Goal: Browse casually: Explore the website without a specific task or goal

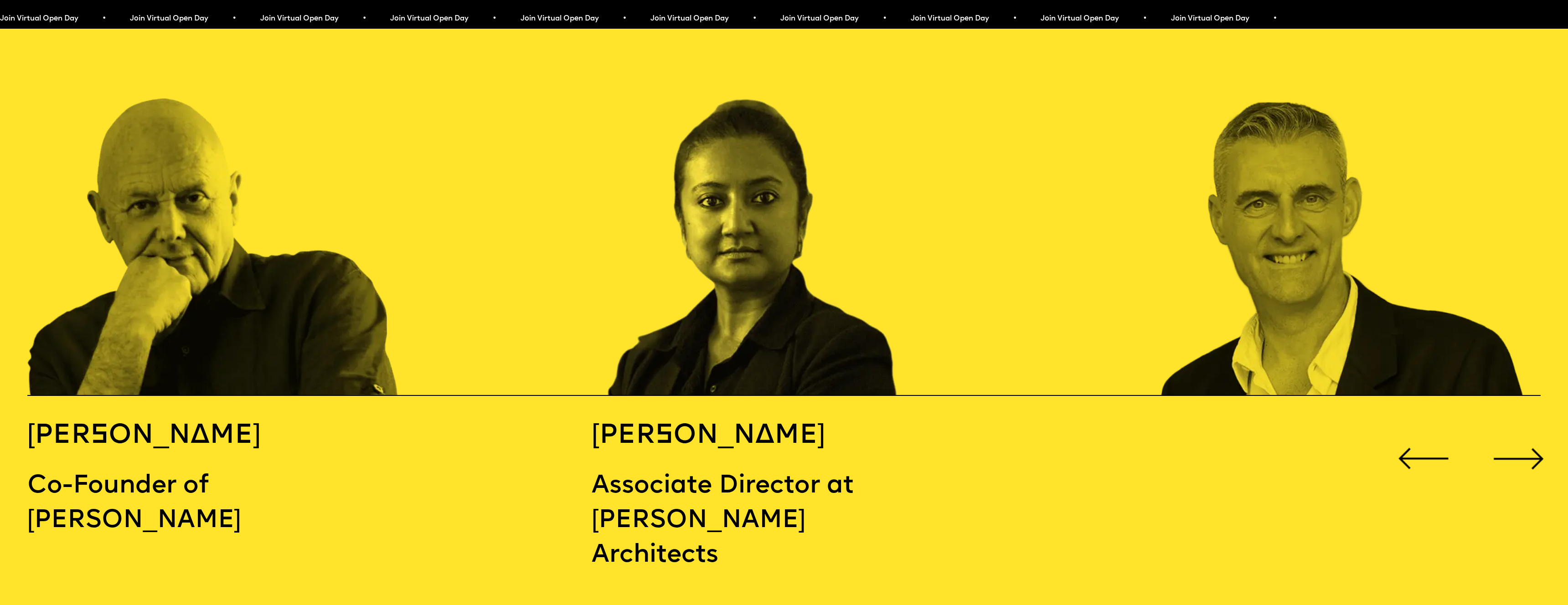
scroll to position [2529, 0]
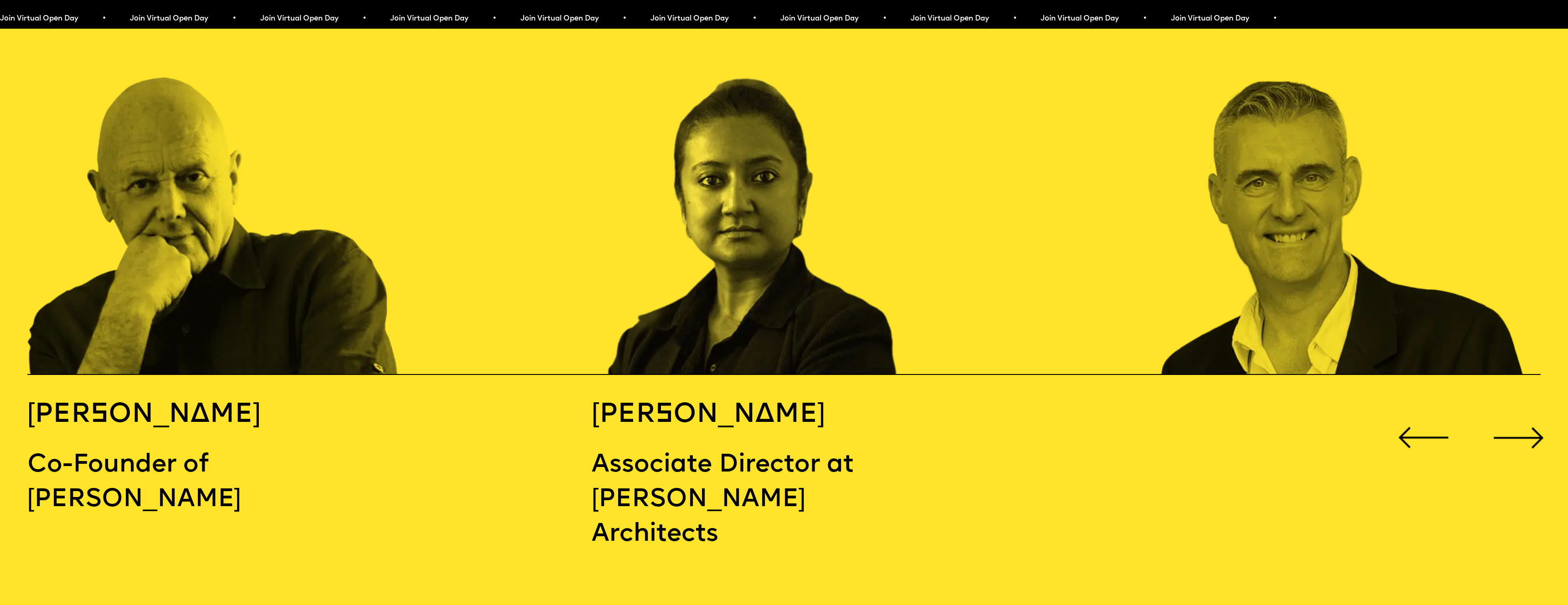
click at [1513, 407] on div "Next slide" at bounding box center [1518, 438] width 63 height 63
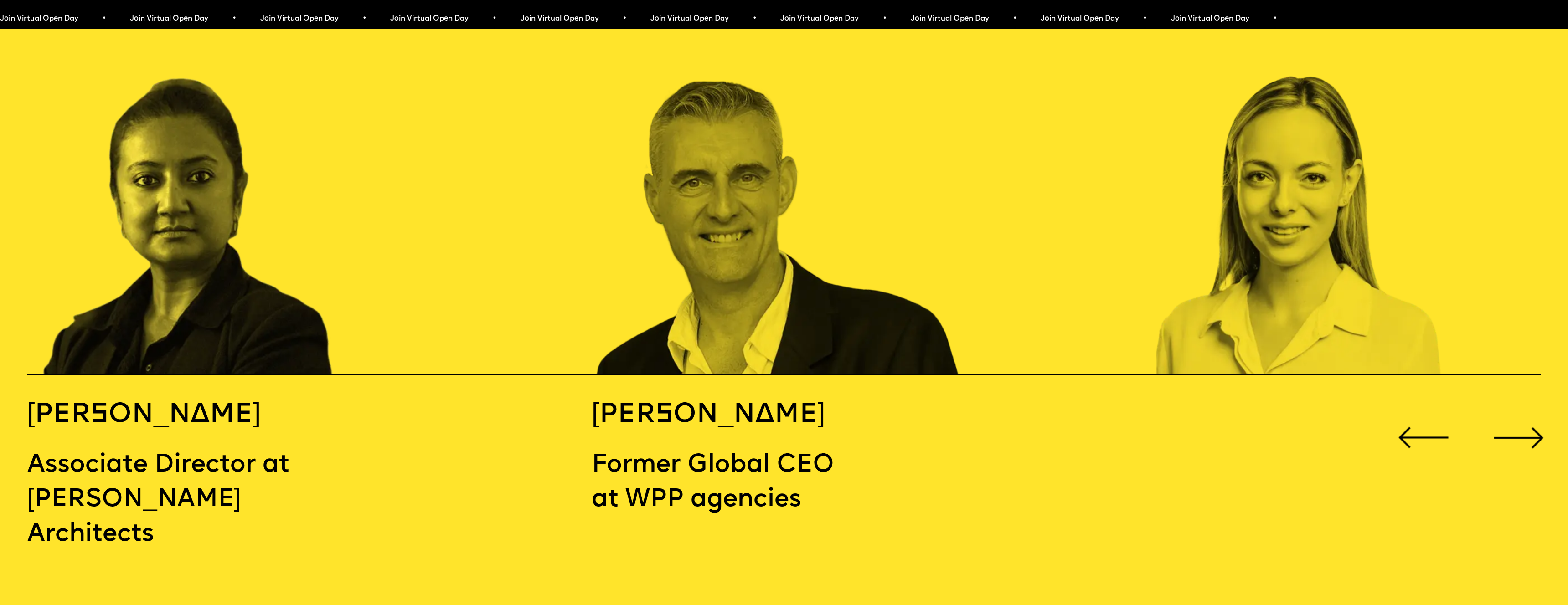
click at [1513, 407] on div "Next slide" at bounding box center [1518, 438] width 63 height 63
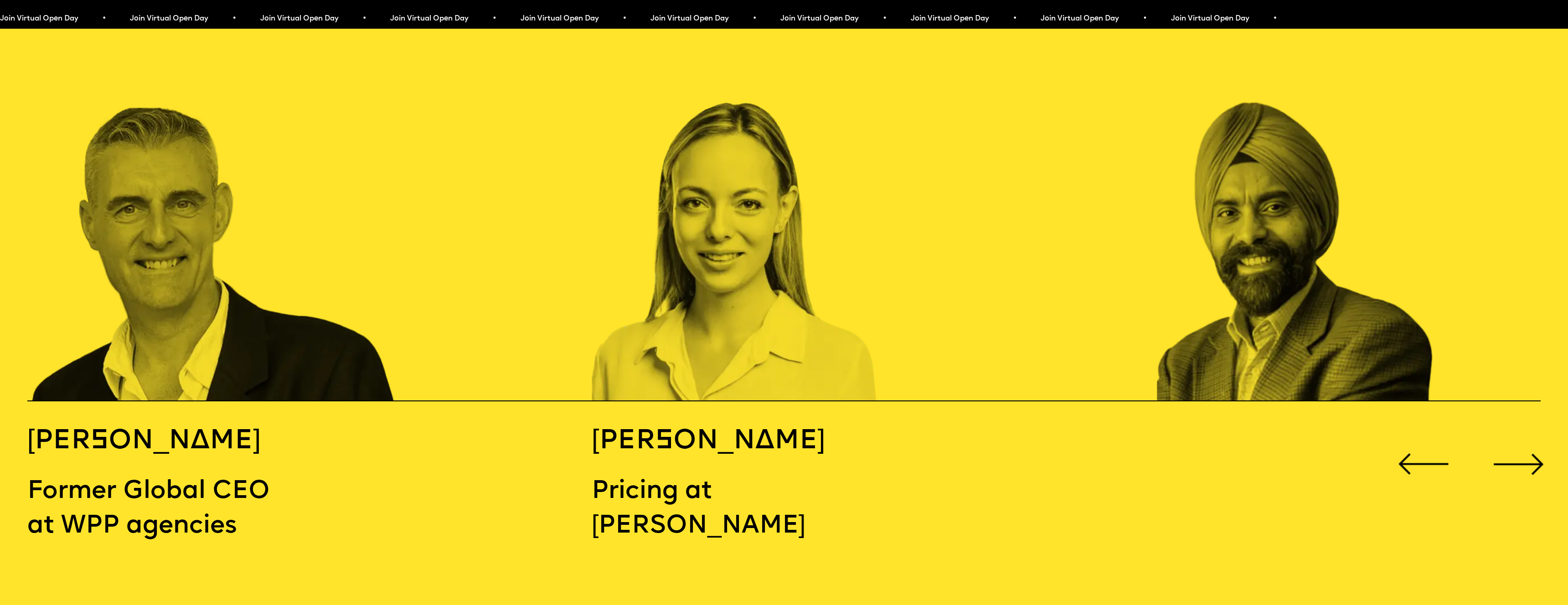
scroll to position [2499, 0]
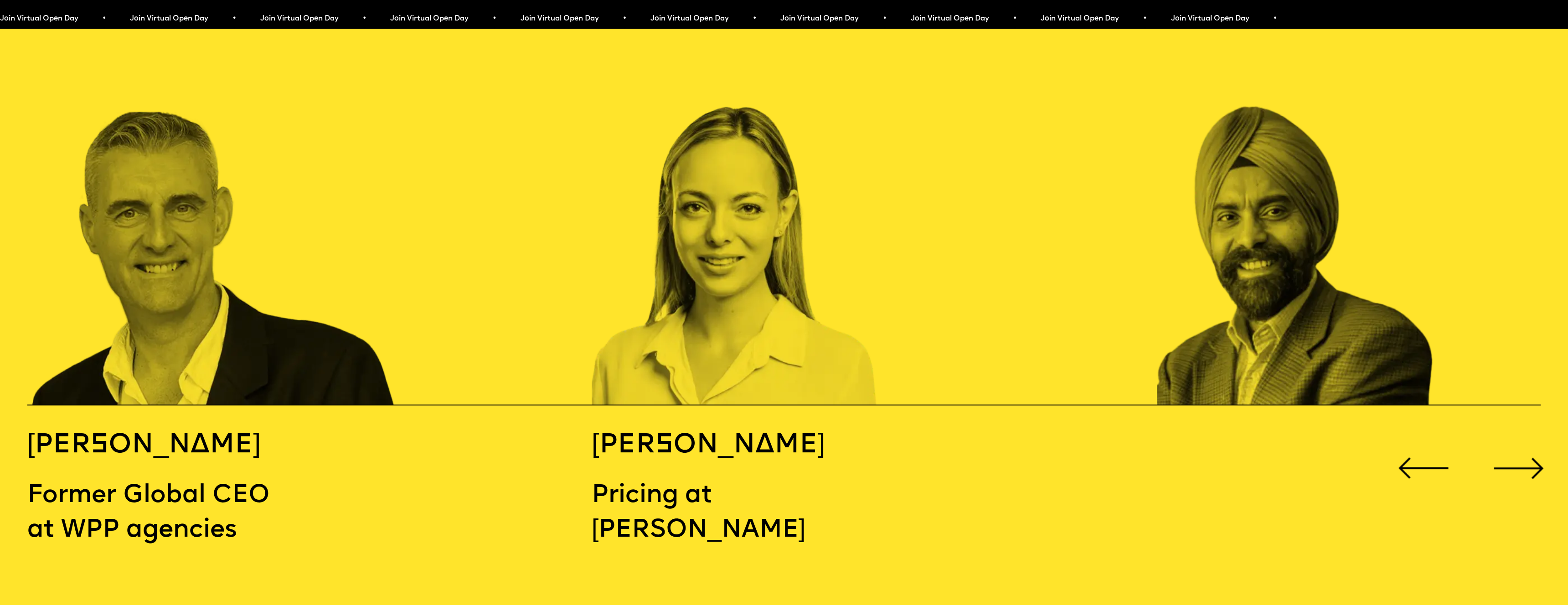
click at [1418, 437] on div "Previous slide" at bounding box center [1423, 468] width 63 height 63
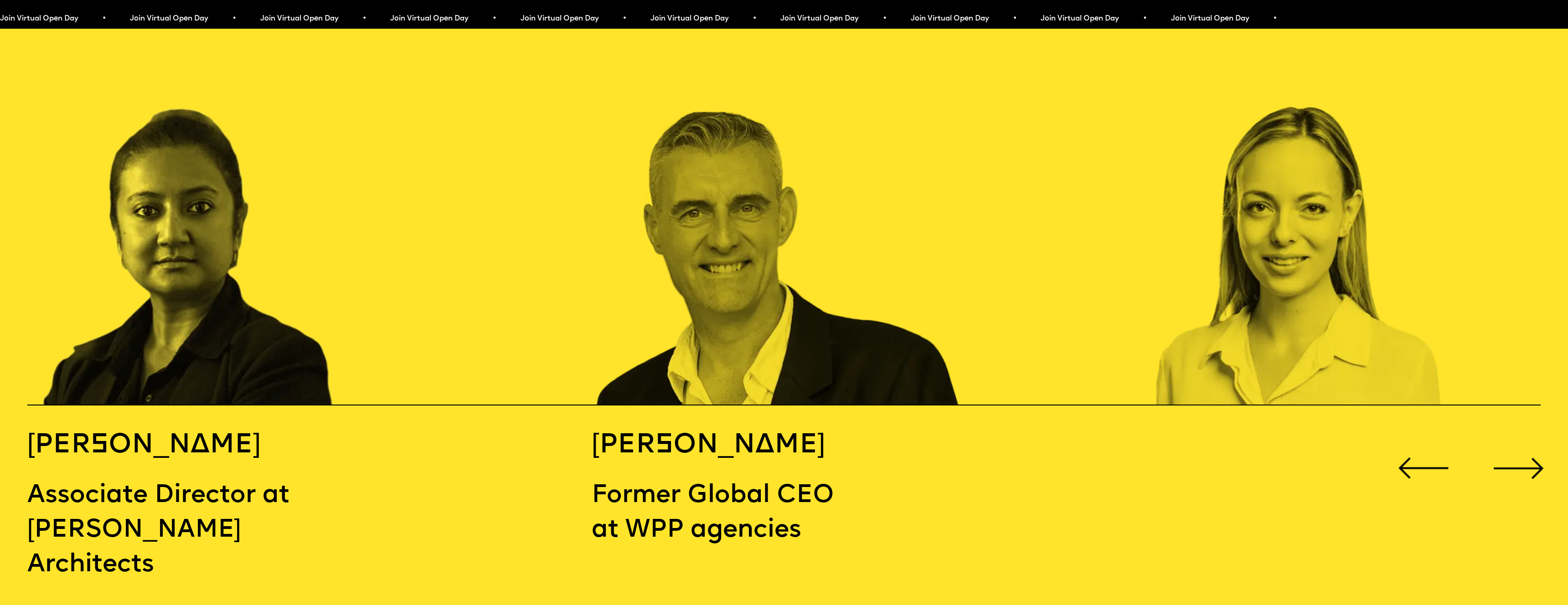
click at [1520, 437] on div "Next slide" at bounding box center [1518, 468] width 63 height 63
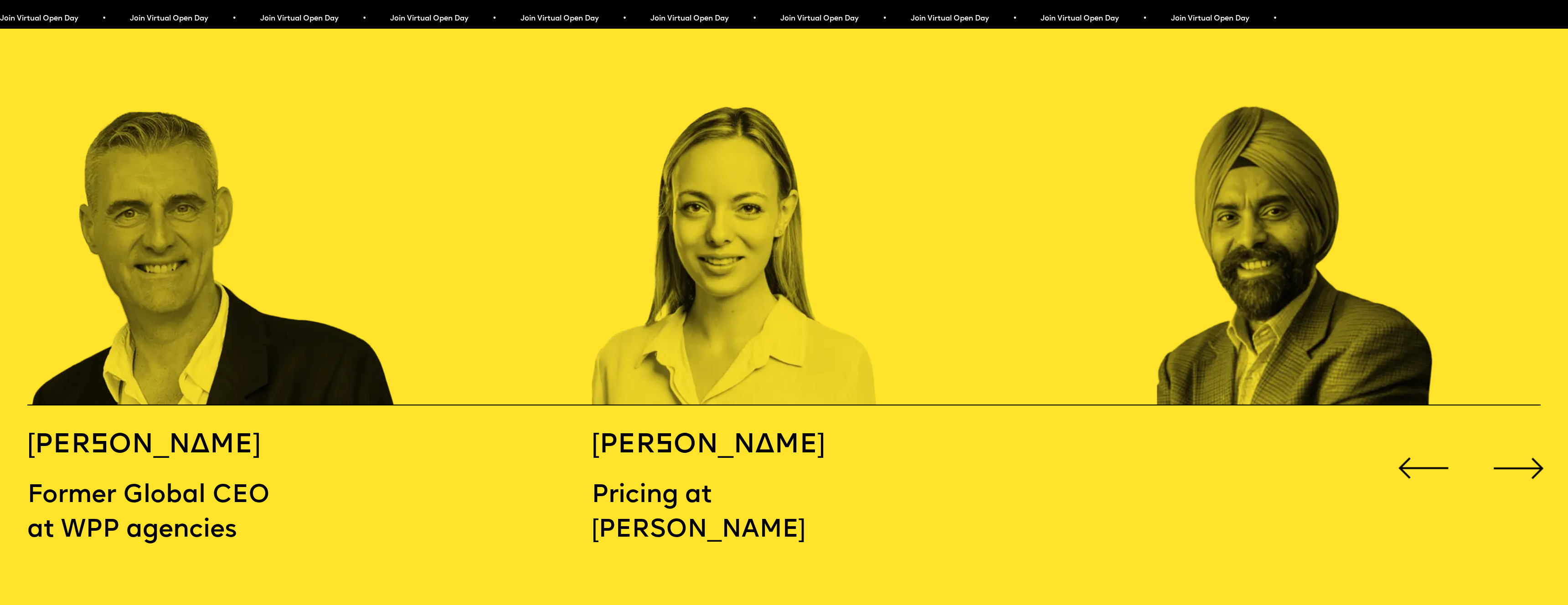
click at [1520, 437] on div "Next slide" at bounding box center [1518, 468] width 63 height 63
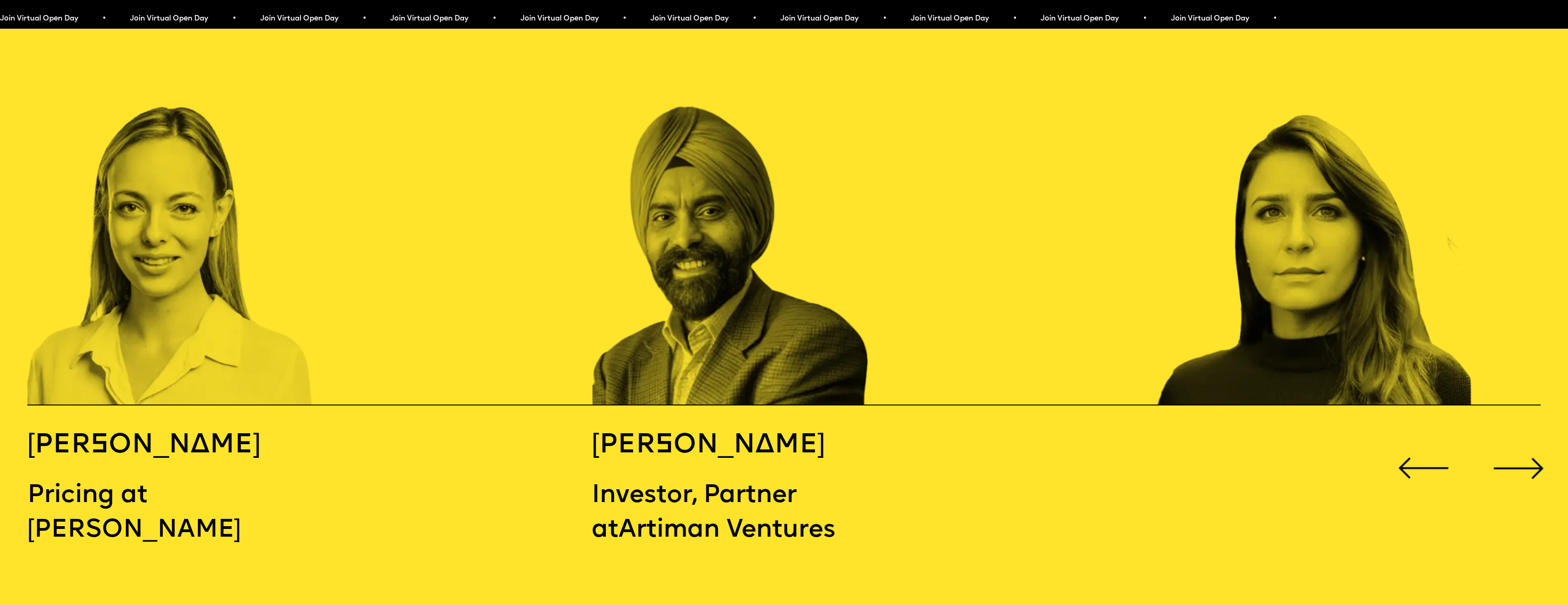
click at [1520, 437] on div "Next slide" at bounding box center [1518, 468] width 63 height 63
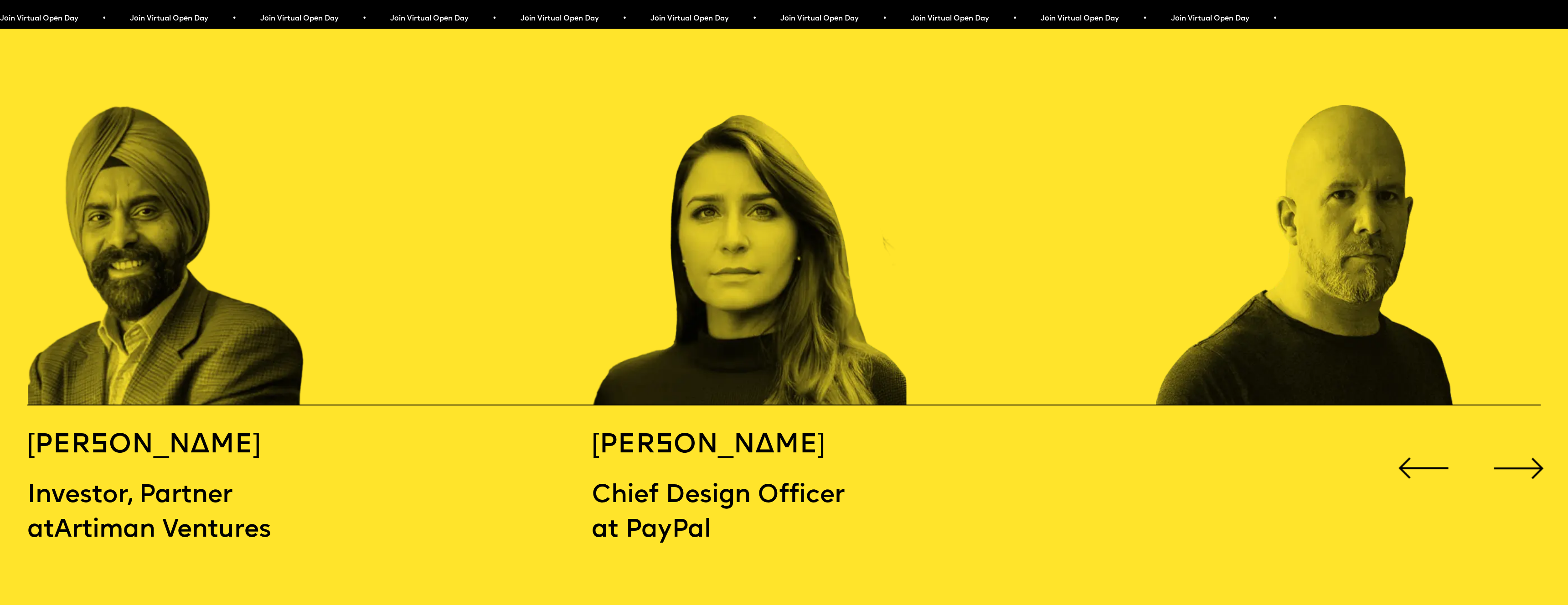
click at [1520, 437] on div "Next slide" at bounding box center [1518, 468] width 63 height 63
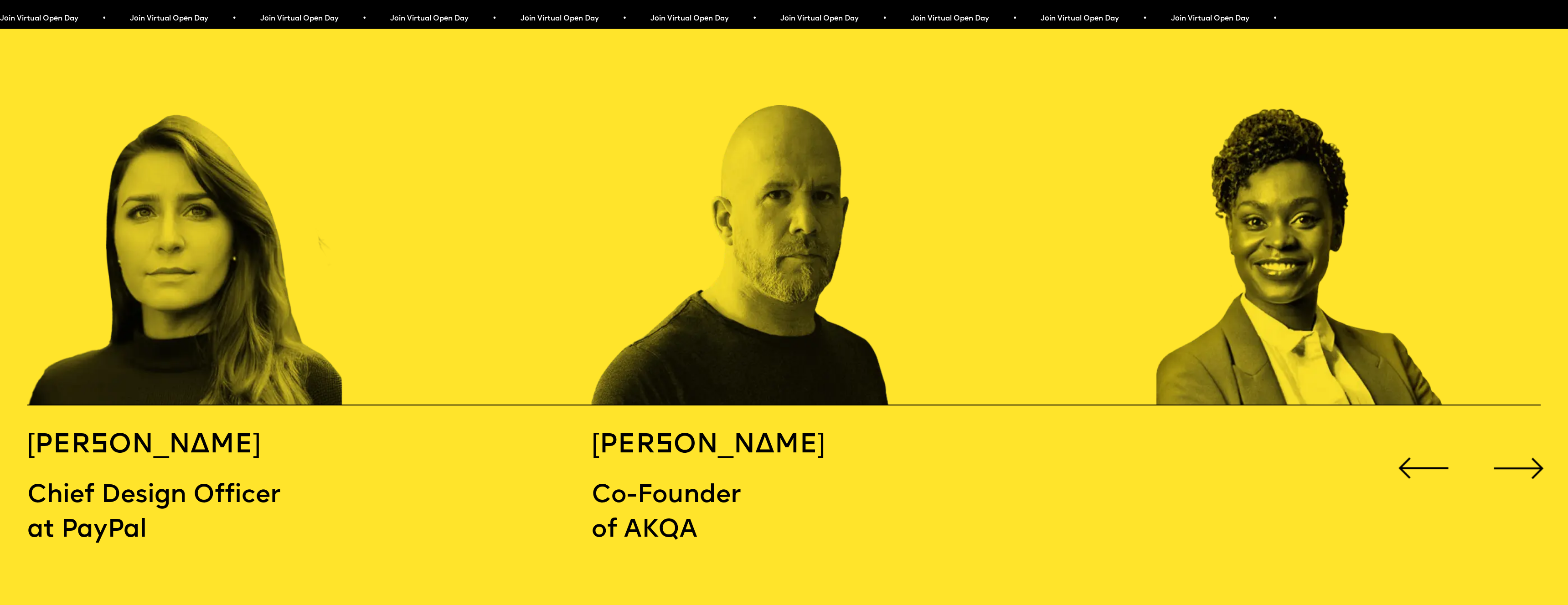
click at [1520, 437] on div "Next slide" at bounding box center [1518, 468] width 63 height 63
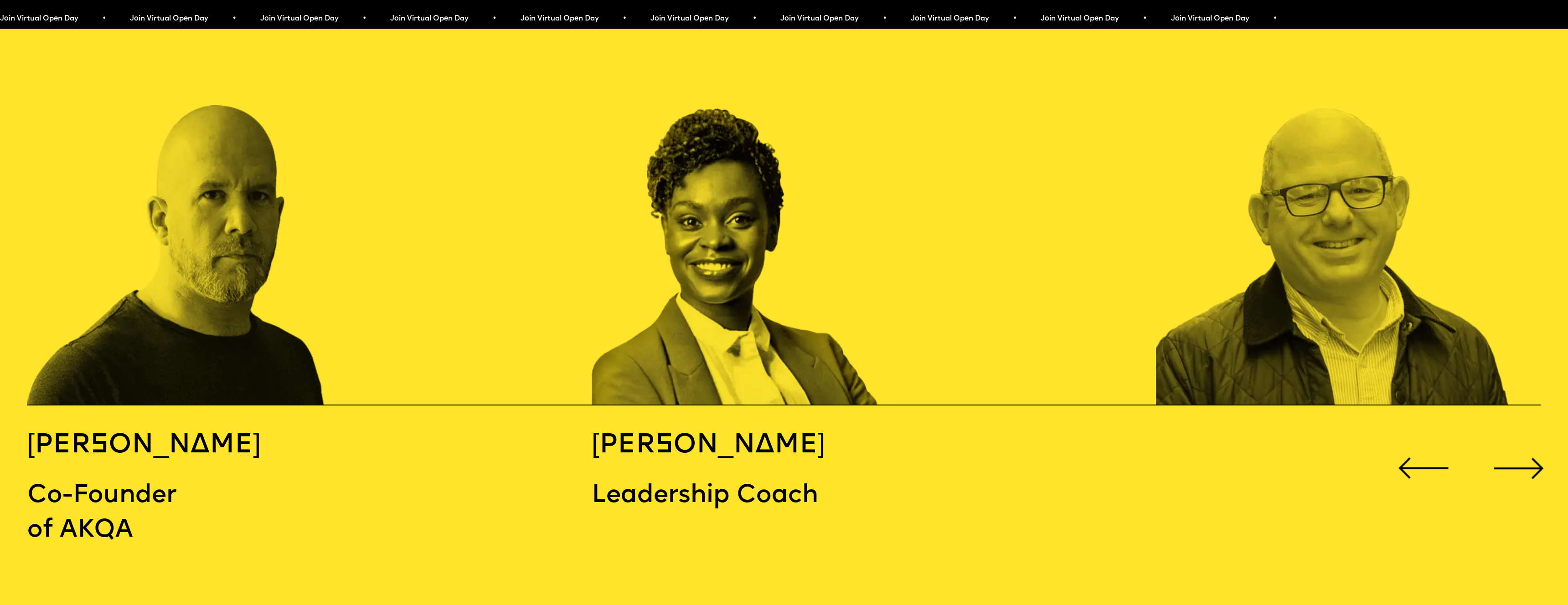
click at [1520, 437] on div "Next slide" at bounding box center [1518, 468] width 63 height 63
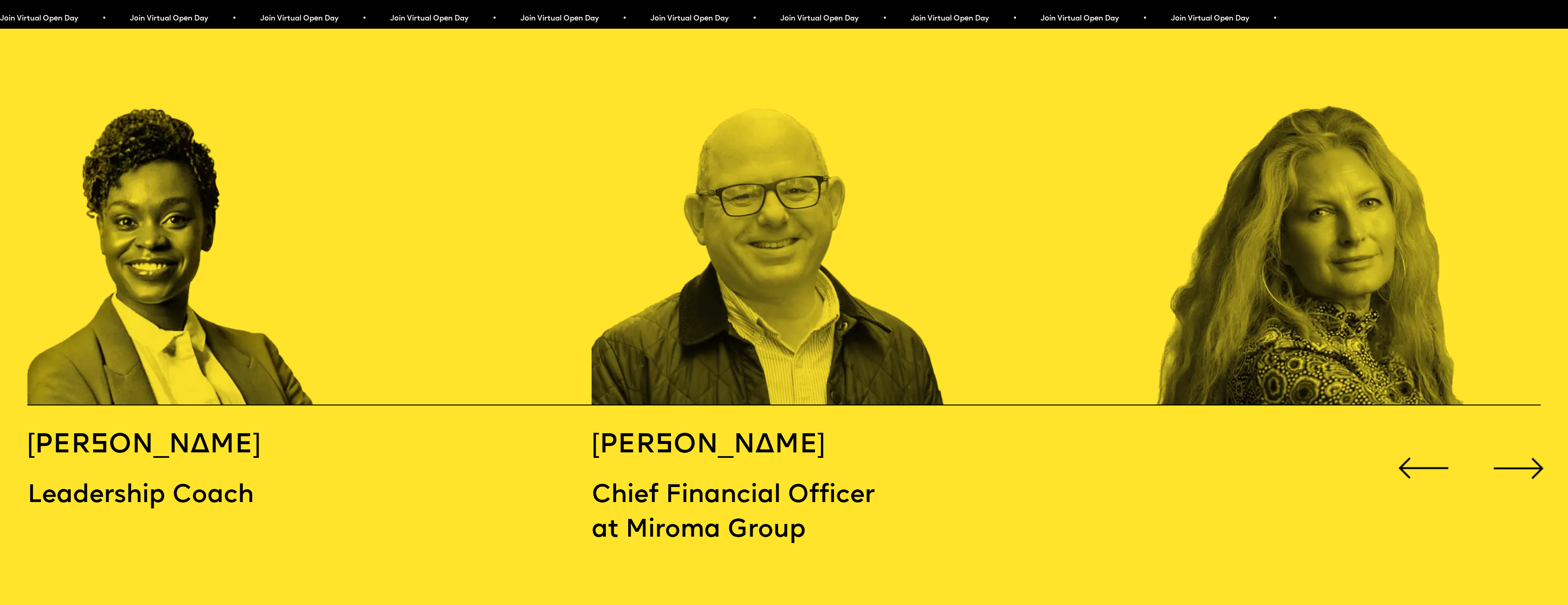
click at [1520, 437] on div "Next slide" at bounding box center [1518, 468] width 63 height 63
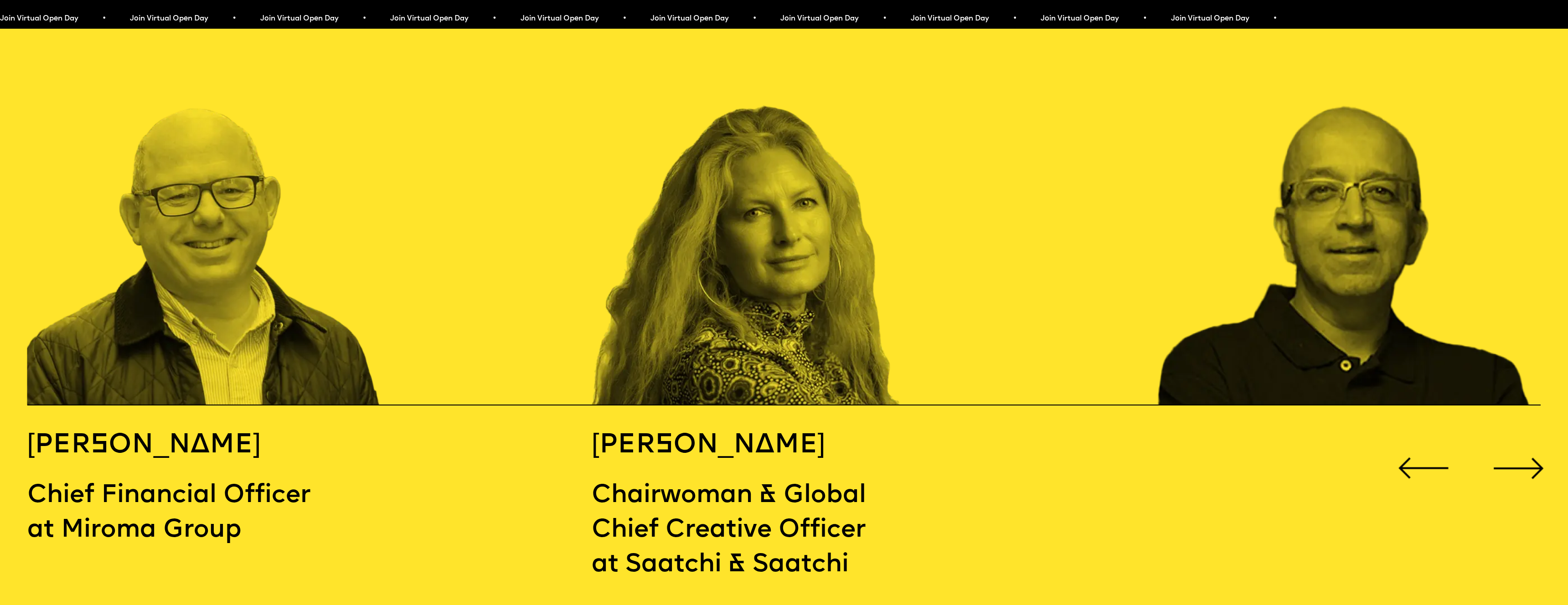
click at [1516, 437] on div "Next slide" at bounding box center [1518, 468] width 63 height 63
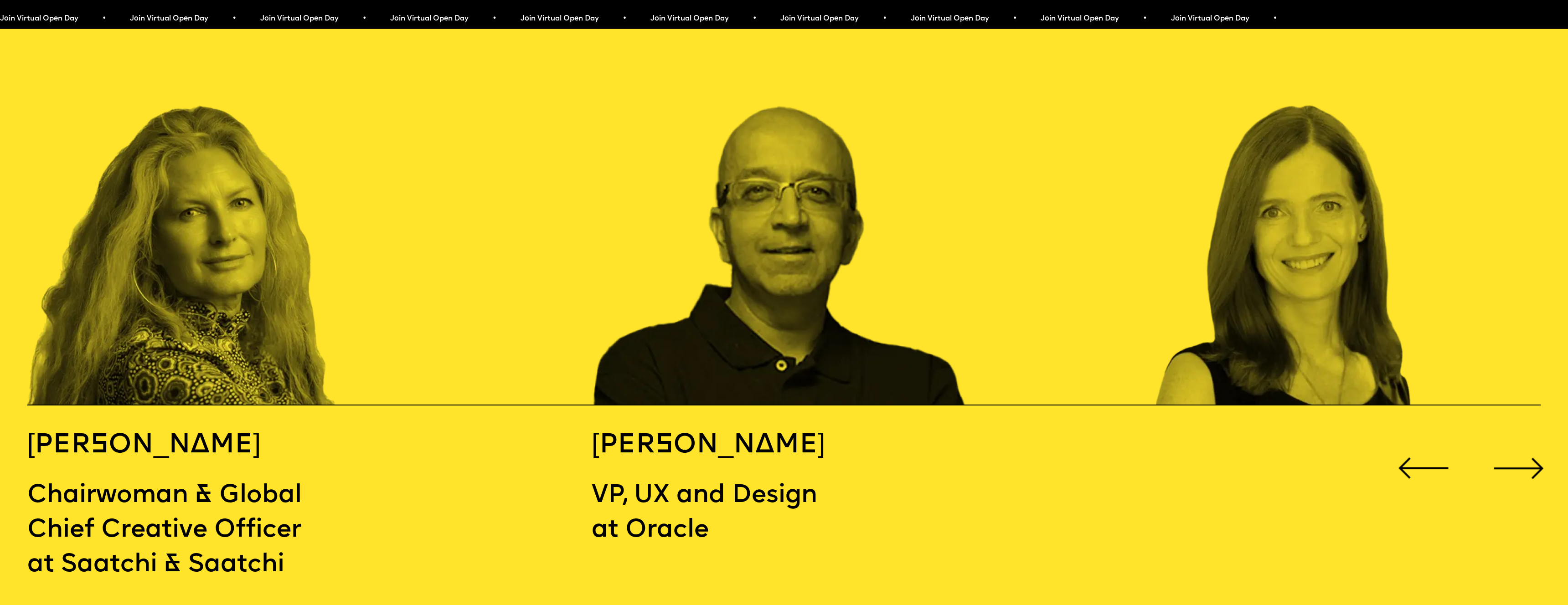
click at [1516, 437] on div "Next slide" at bounding box center [1518, 468] width 63 height 63
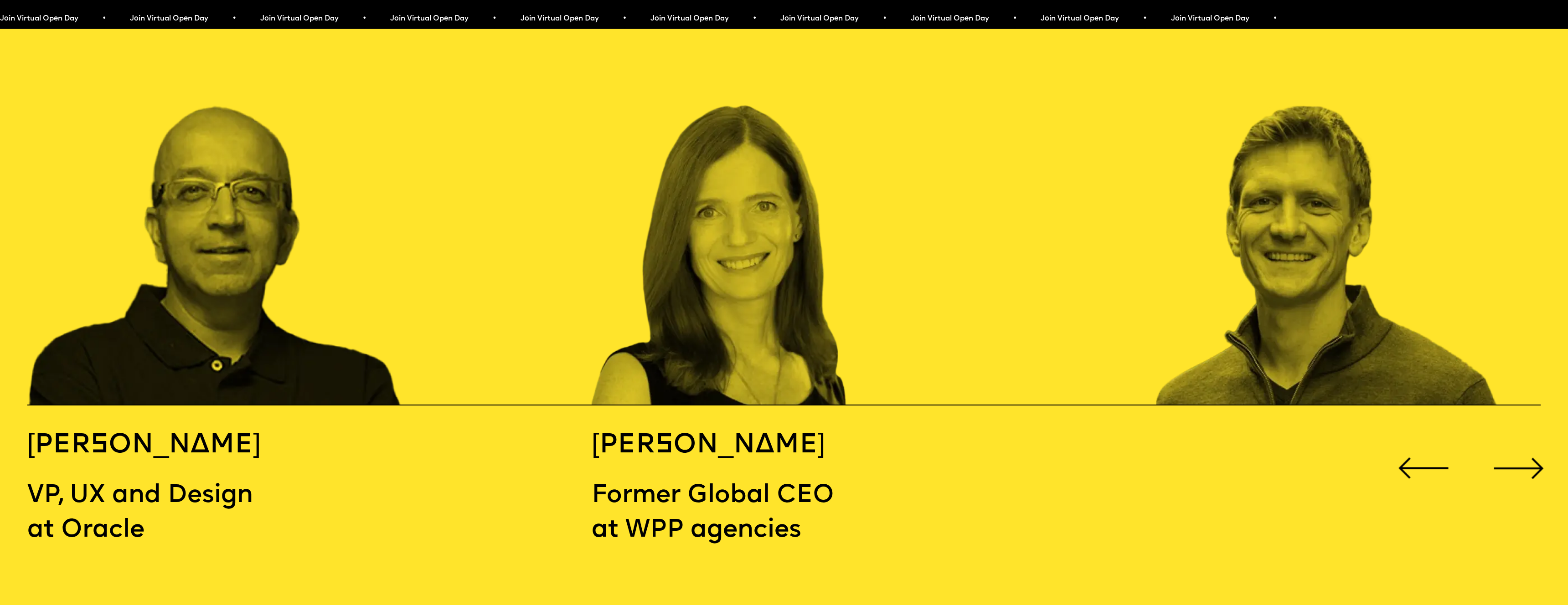
click at [1516, 437] on div "Next slide" at bounding box center [1518, 468] width 63 height 63
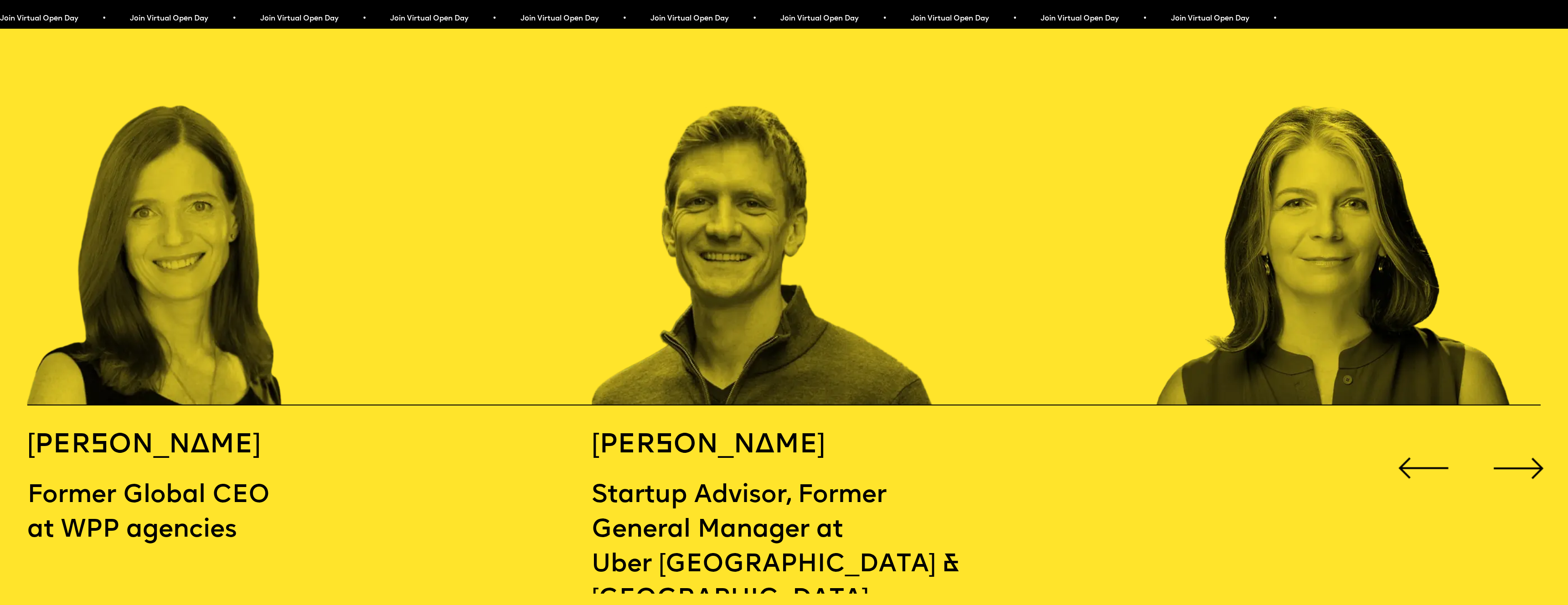
click at [1516, 437] on div "Next slide" at bounding box center [1518, 468] width 63 height 63
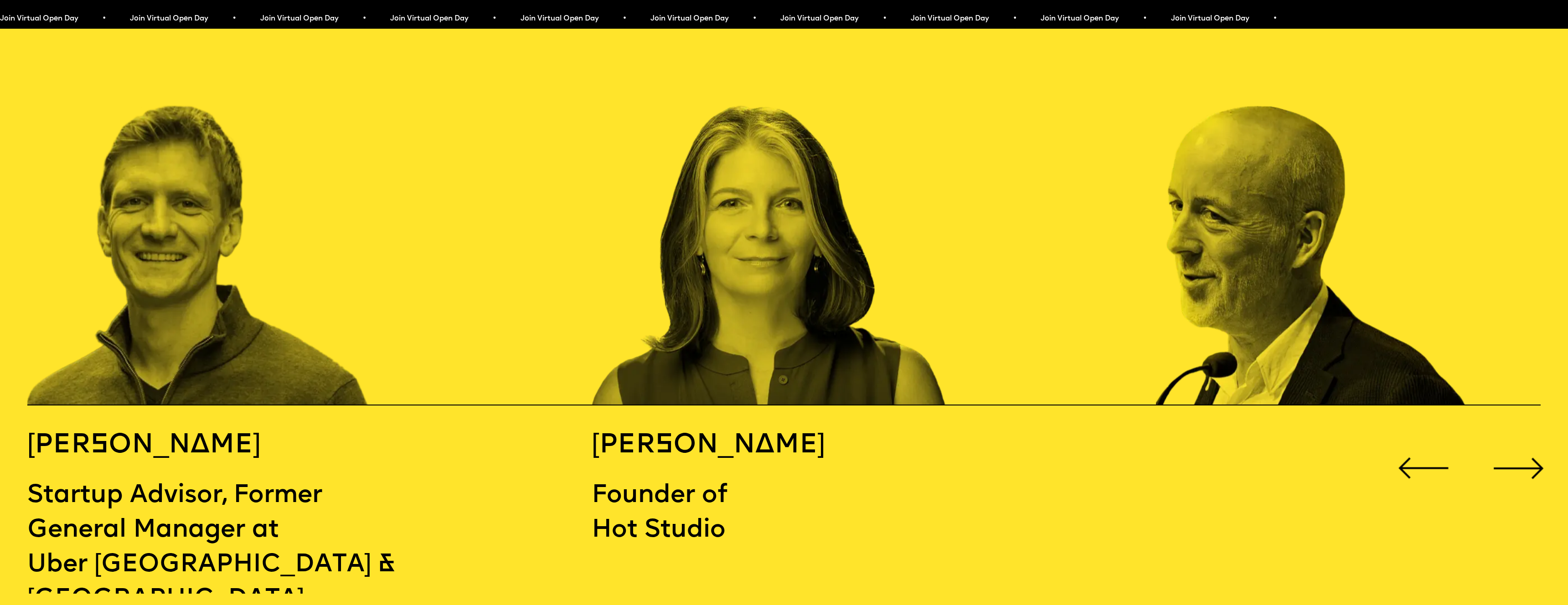
click at [1516, 437] on div "Next slide" at bounding box center [1518, 468] width 63 height 63
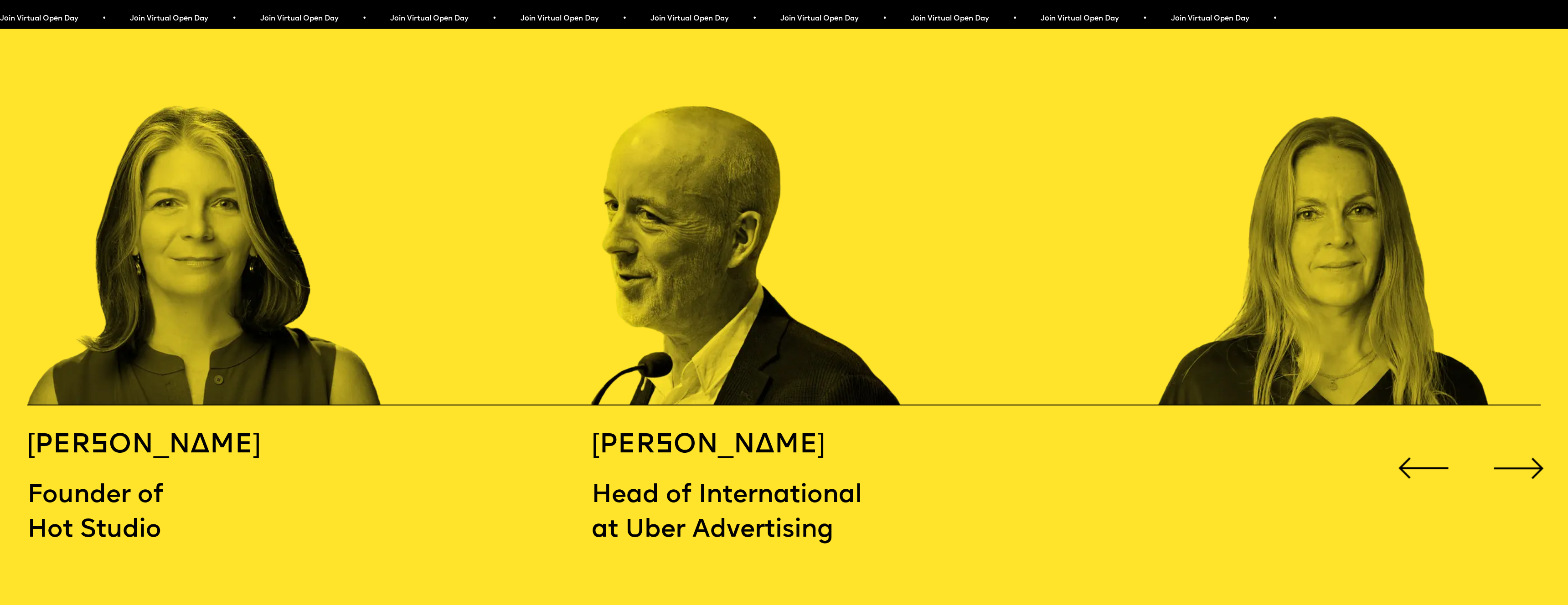
click at [1516, 437] on div "Next slide" at bounding box center [1518, 468] width 63 height 63
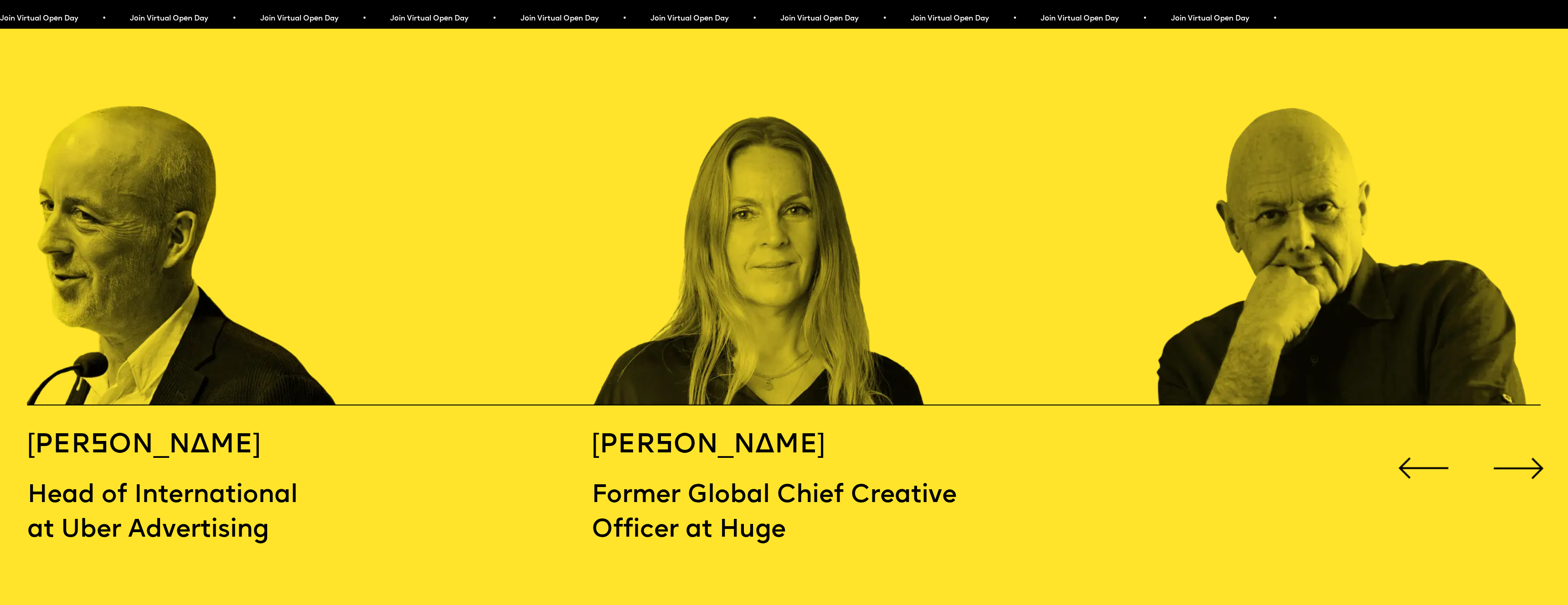
click at [1516, 437] on div "Next slide" at bounding box center [1518, 468] width 63 height 63
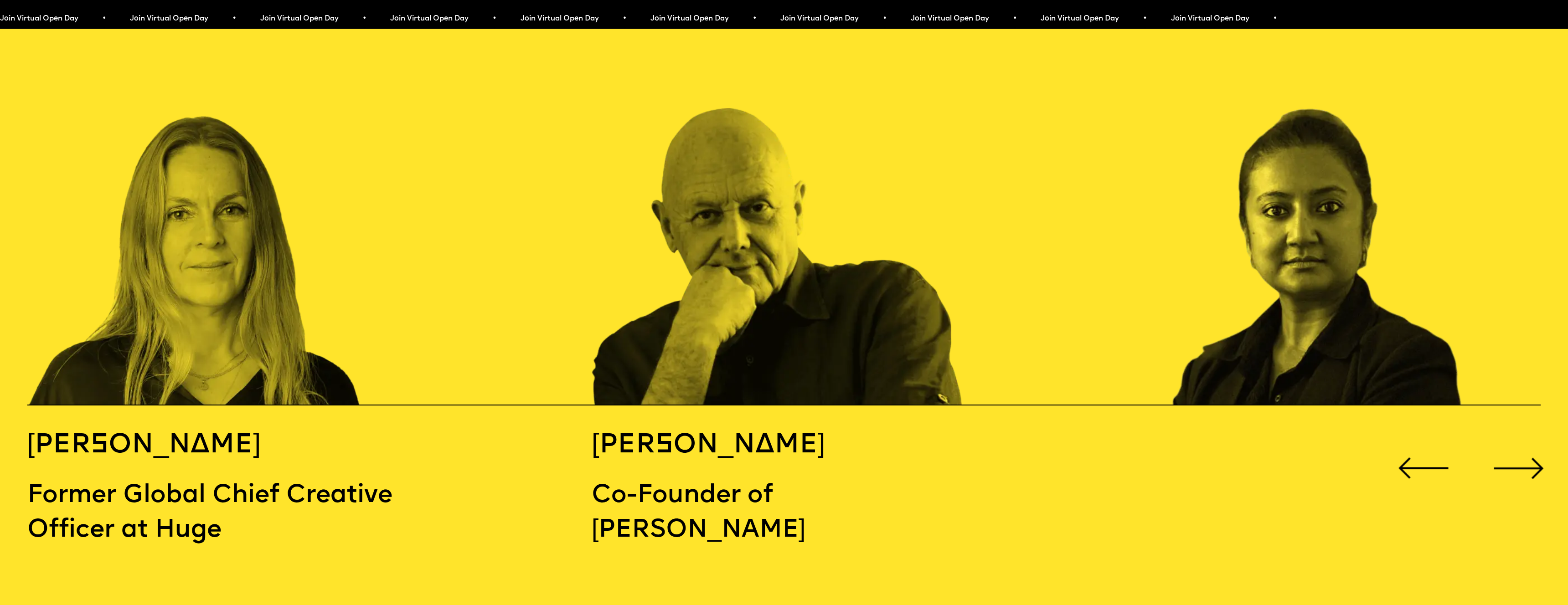
click at [1516, 437] on div "Next slide" at bounding box center [1518, 468] width 63 height 63
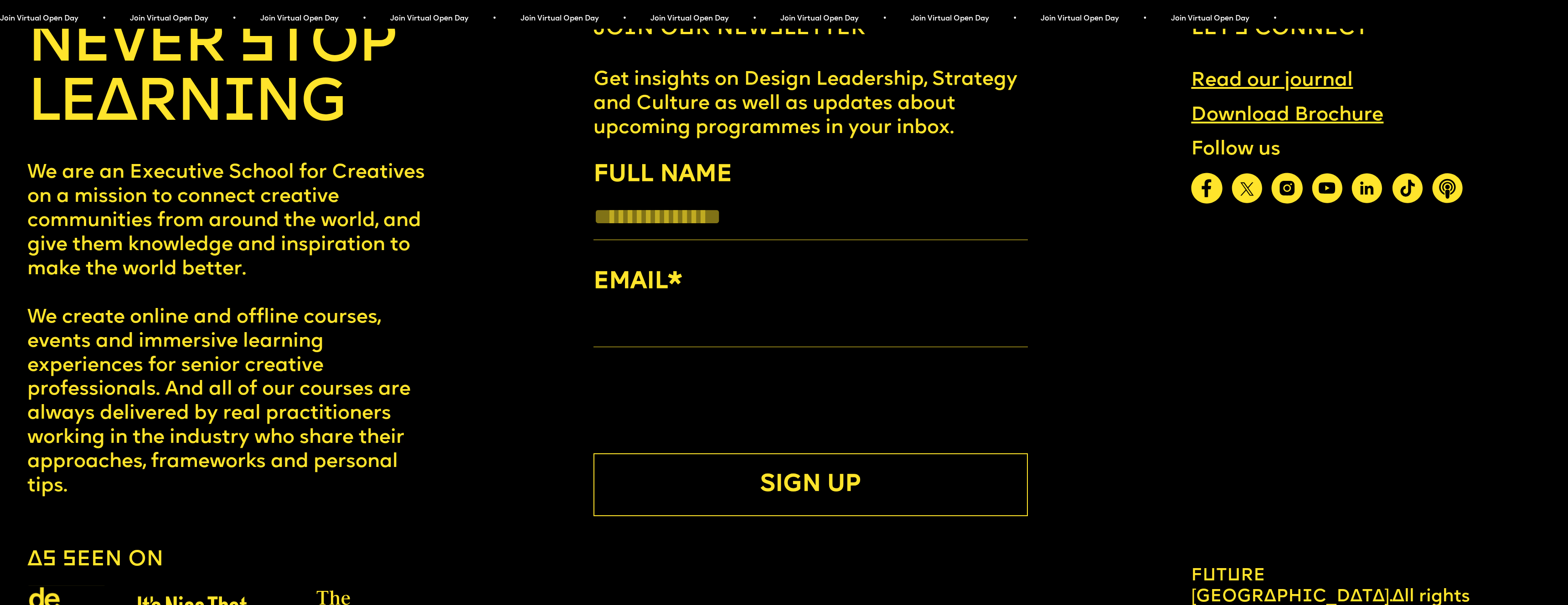
scroll to position [8913, 0]
